Goal: Task Accomplishment & Management: Use online tool/utility

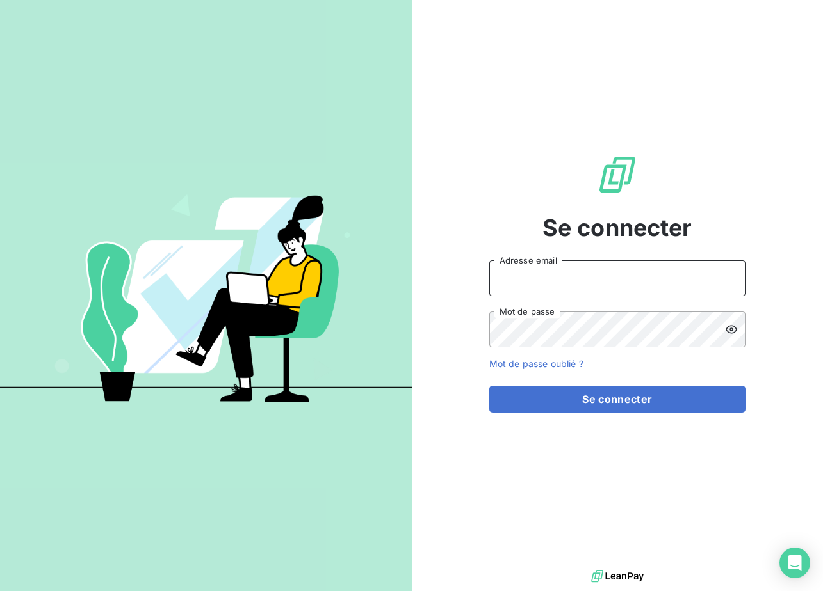
type input "met-france@recouvrement.met.com"
click at [599, 424] on div "Se connecter met-france@recouvrement.met.com Adresse email Mot de passe Mot de …" at bounding box center [617, 283] width 256 height 567
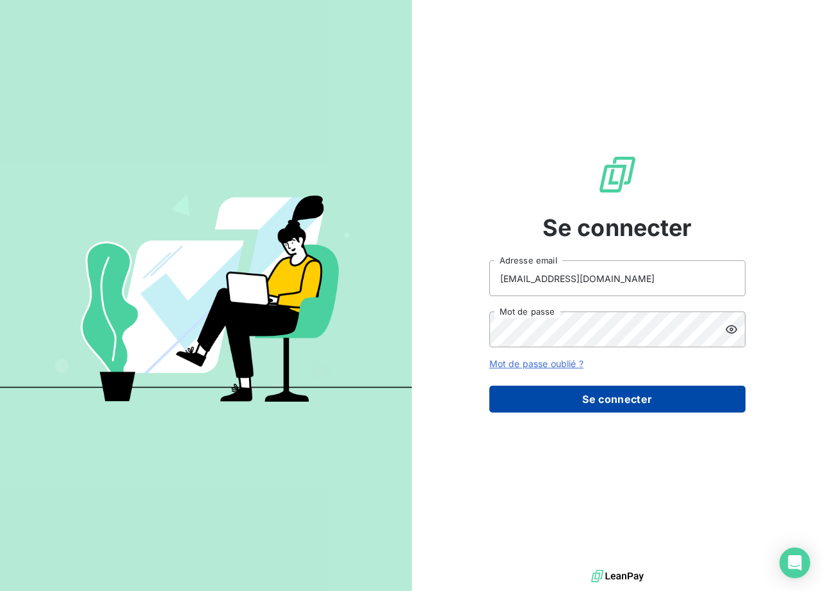
click at [604, 406] on button "Se connecter" at bounding box center [617, 399] width 256 height 27
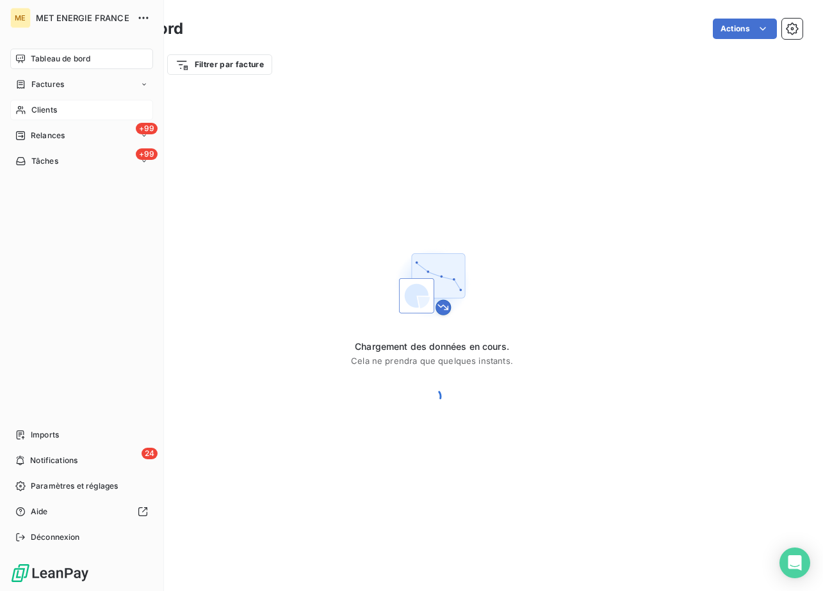
click at [43, 108] on span "Clients" at bounding box center [44, 110] width 26 height 12
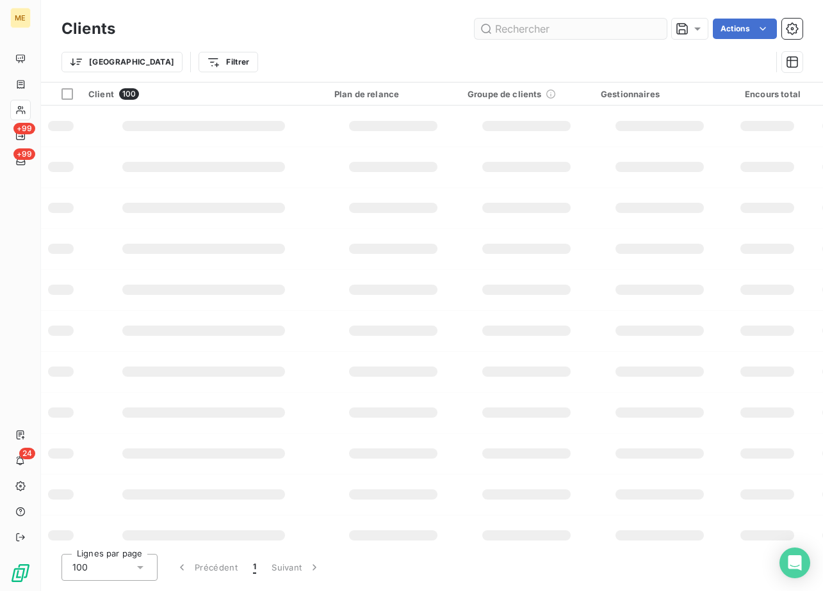
click at [576, 17] on div "Clients Actions" at bounding box center [431, 28] width 741 height 27
click at [547, 32] on input "text" at bounding box center [570, 29] width 192 height 20
paste input "METFRA000015025"
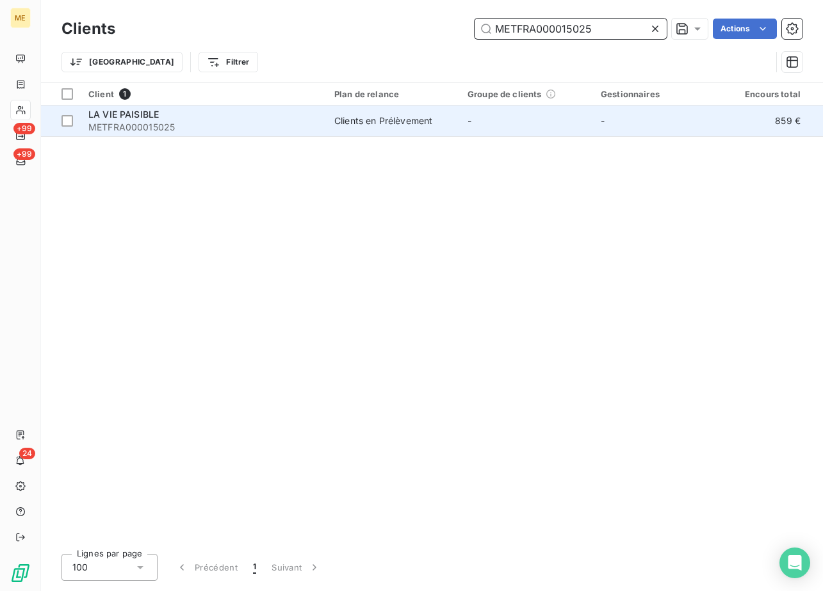
type input "METFRA000015025"
click at [172, 124] on span "METFRA000015025" at bounding box center [203, 127] width 230 height 13
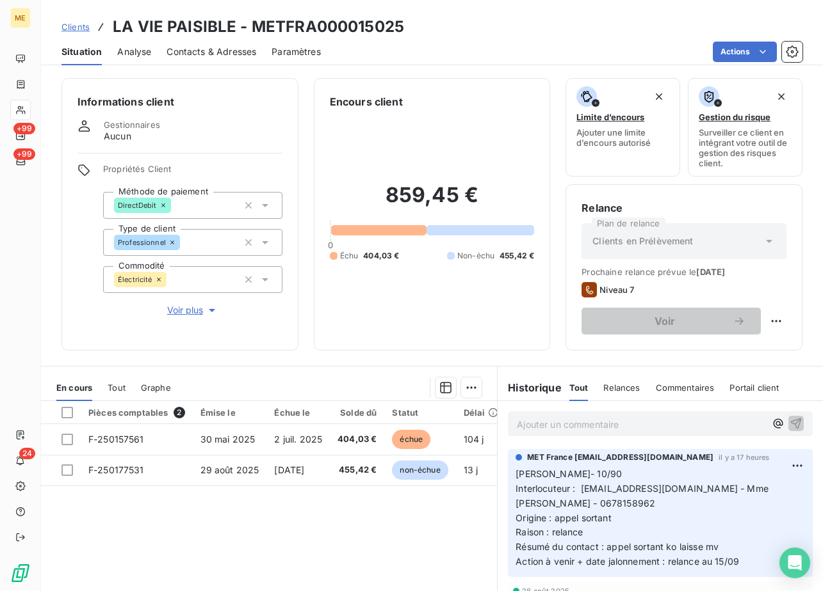
click at [309, 27] on h3 "LA VIE PAISIBLE - METFRA000015025" at bounding box center [258, 26] width 291 height 23
copy h3 "METFRA000015025"
